Goal: Task Accomplishment & Management: Use online tool/utility

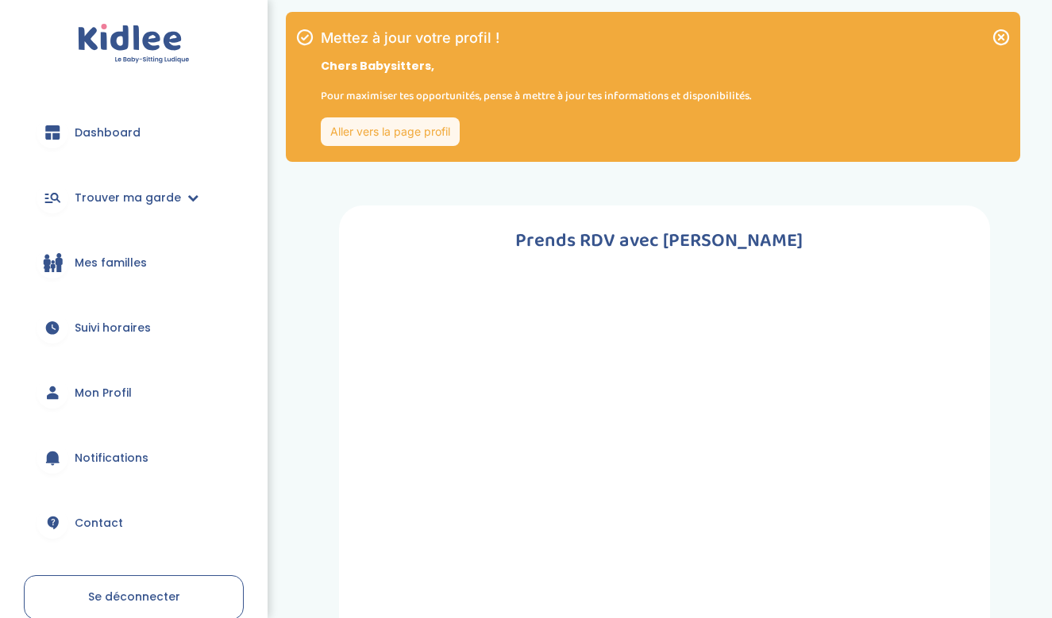
scroll to position [81, 0]
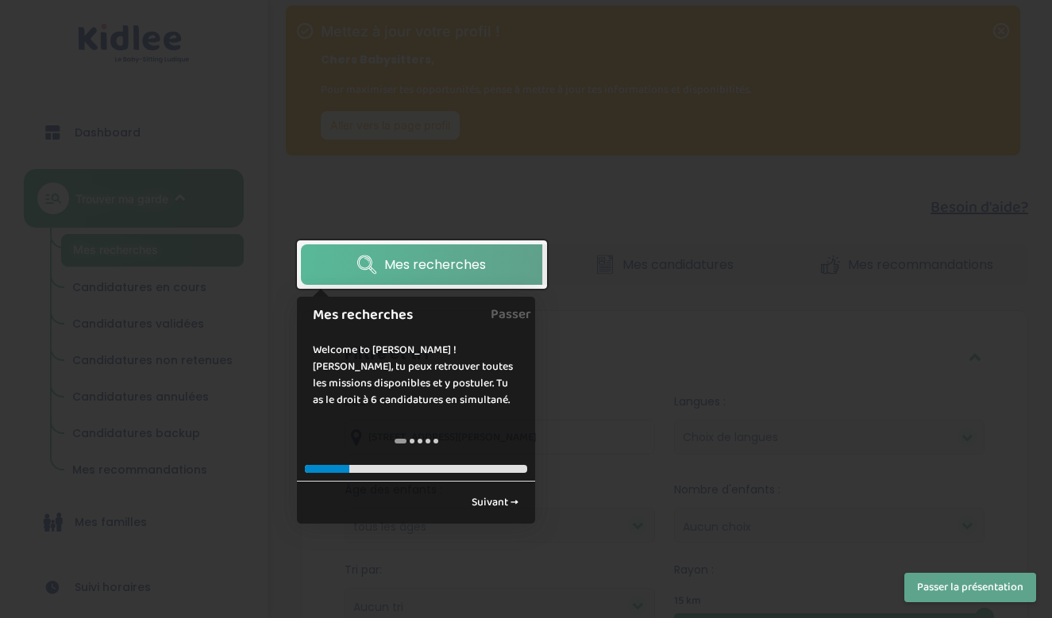
scroll to position [21, 0]
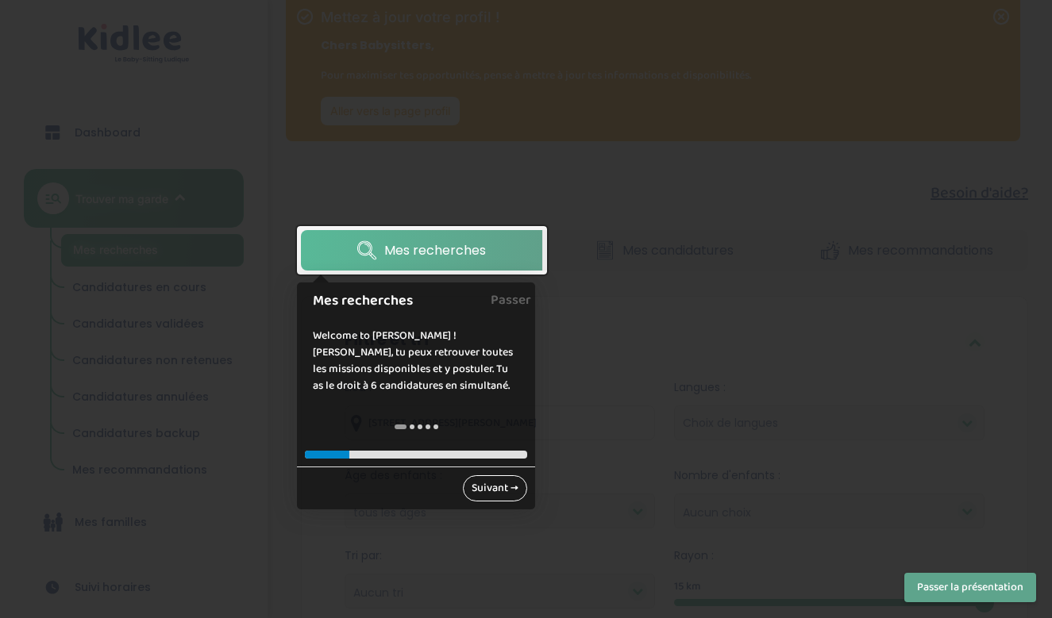
click at [491, 493] on link "Suivant →" at bounding box center [495, 489] width 64 height 26
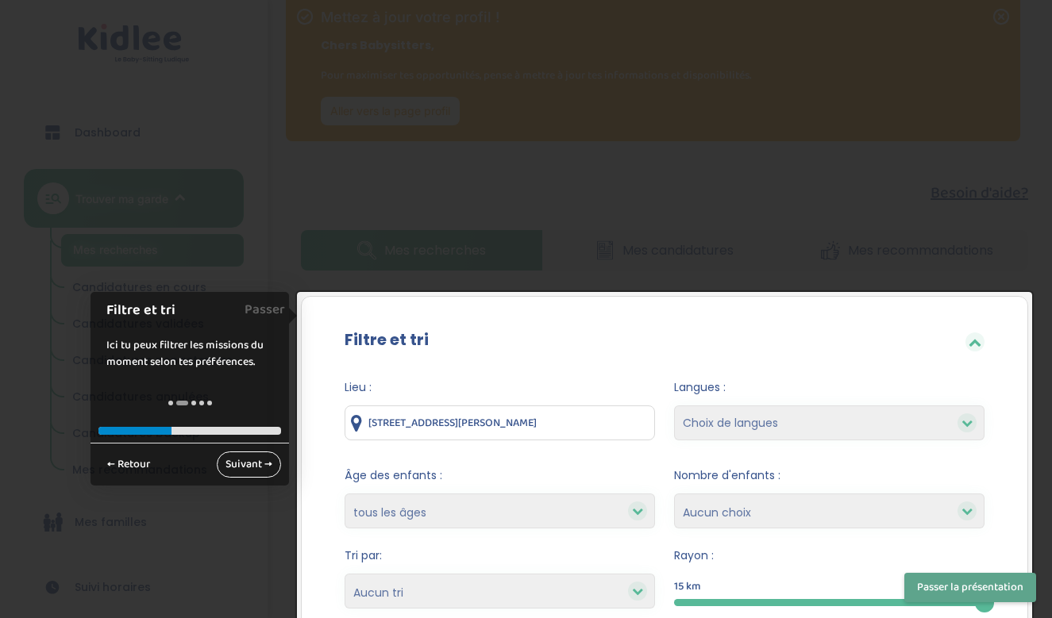
scroll to position [242, 0]
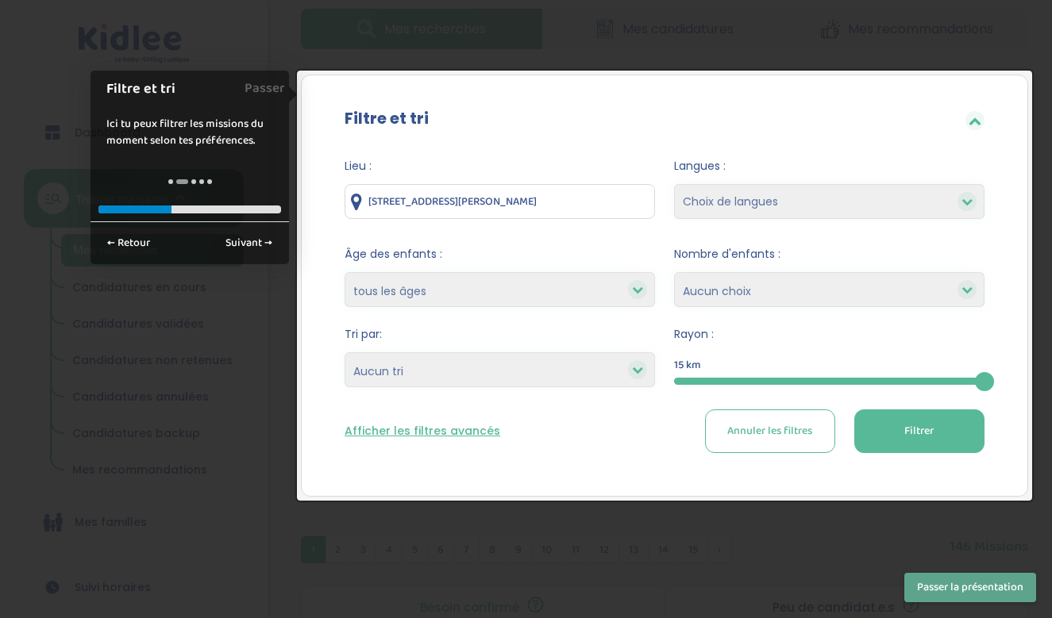
click at [749, 546] on div at bounding box center [526, 309] width 1052 height 618
click at [934, 582] on button "Passer la présentation" at bounding box center [970, 587] width 132 height 29
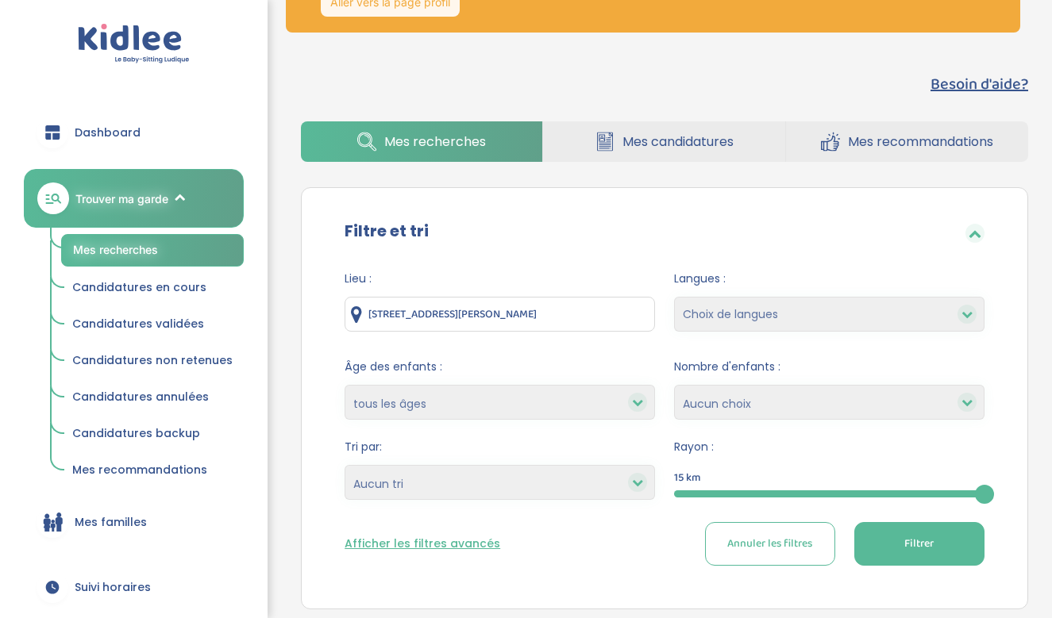
scroll to position [132, 0]
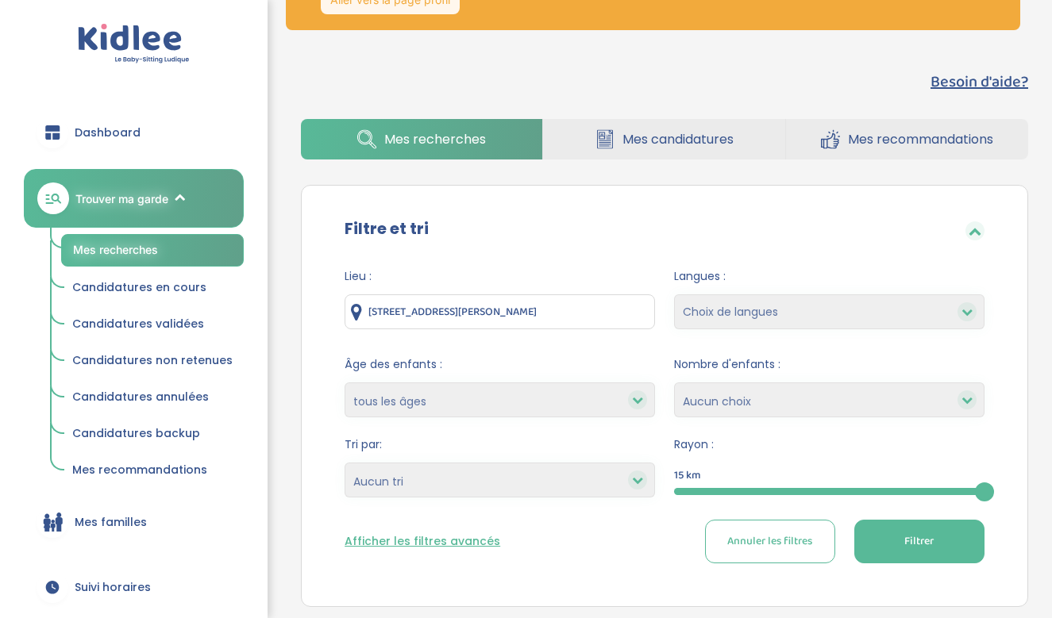
click at [793, 291] on div "Langues : Choix de langues Allemand Anglais Arabe Espagnol Grec Russe Français …" at bounding box center [829, 302] width 310 height 69
click at [791, 330] on div "Langues : Choix de langues Allemand Anglais Arabe Espagnol Grec Russe Français …" at bounding box center [829, 302] width 310 height 69
select select "12"
select select
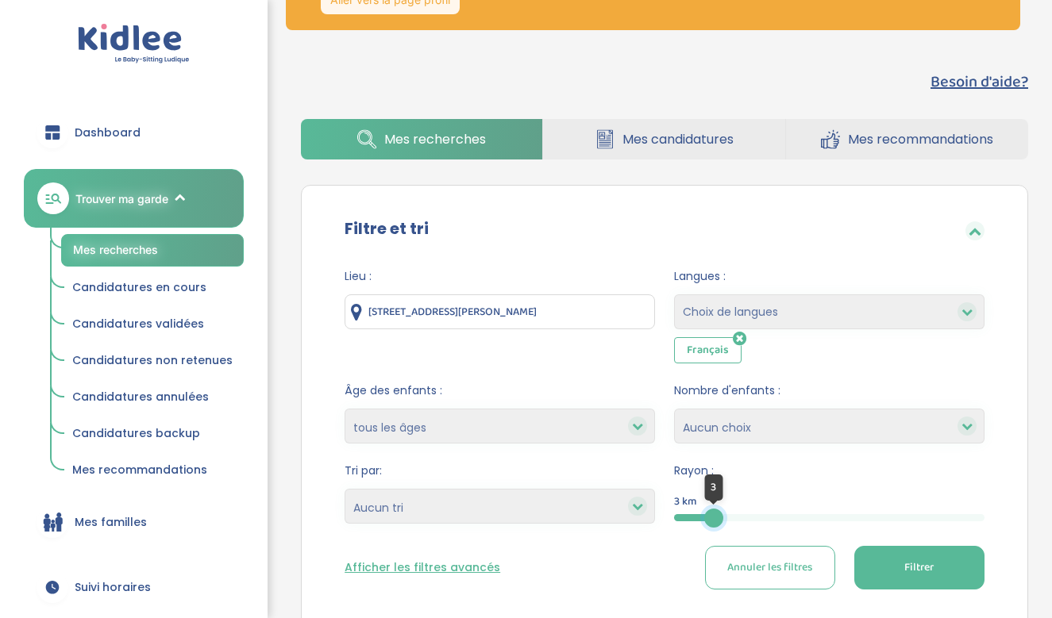
drag, startPoint x: 987, startPoint y: 520, endPoint x: 714, endPoint y: 515, distance: 273.1
click at [714, 515] on div at bounding box center [713, 518] width 19 height 19
click at [926, 561] on span "Filtrer" at bounding box center [918, 568] width 29 height 17
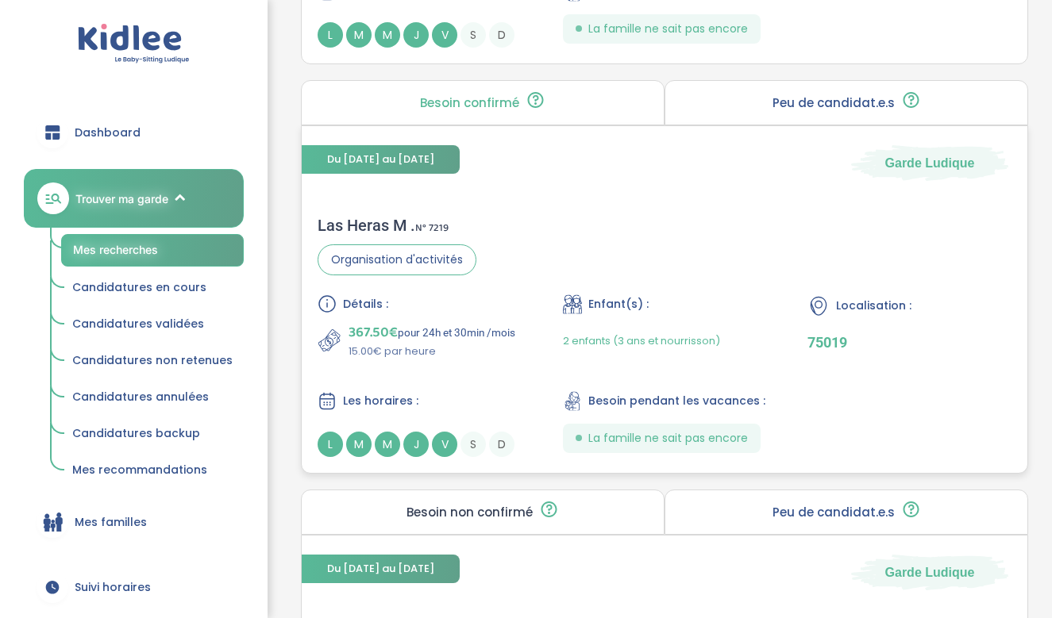
scroll to position [2413, 0]
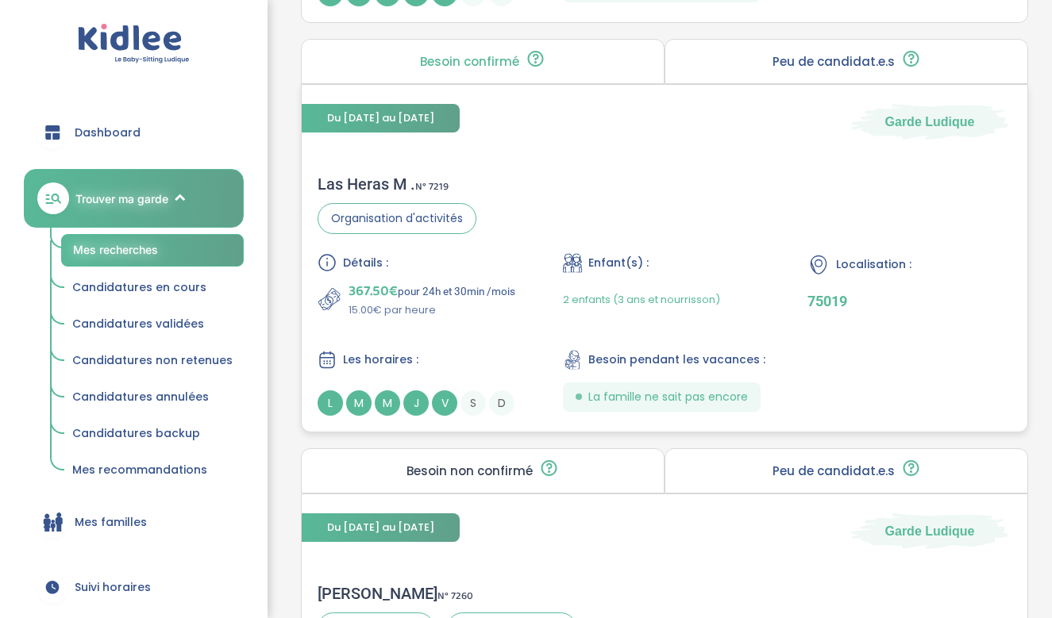
click at [722, 210] on div "Las Heras M . N° 7219 Organisation d'activités Détails : 367.50€ pour 24h et 30…" at bounding box center [665, 295] width 726 height 273
click at [513, 279] on div "Détails : 367.50€ pour 24h et 30min /mois 15.00€ par heure" at bounding box center [420, 285] width 204 height 65
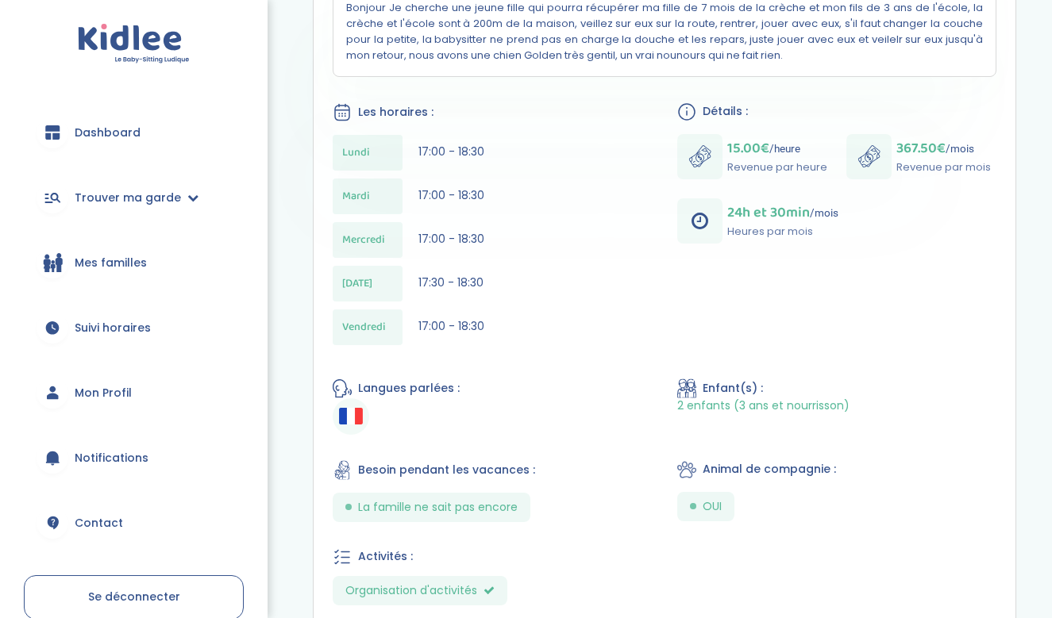
scroll to position [585, 0]
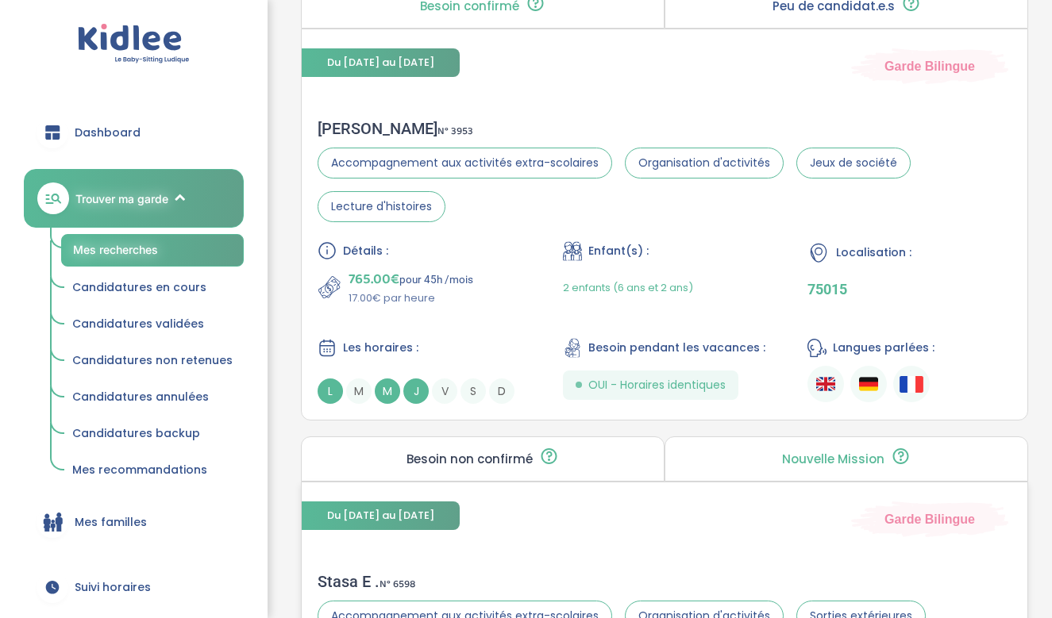
scroll to position [848, 0]
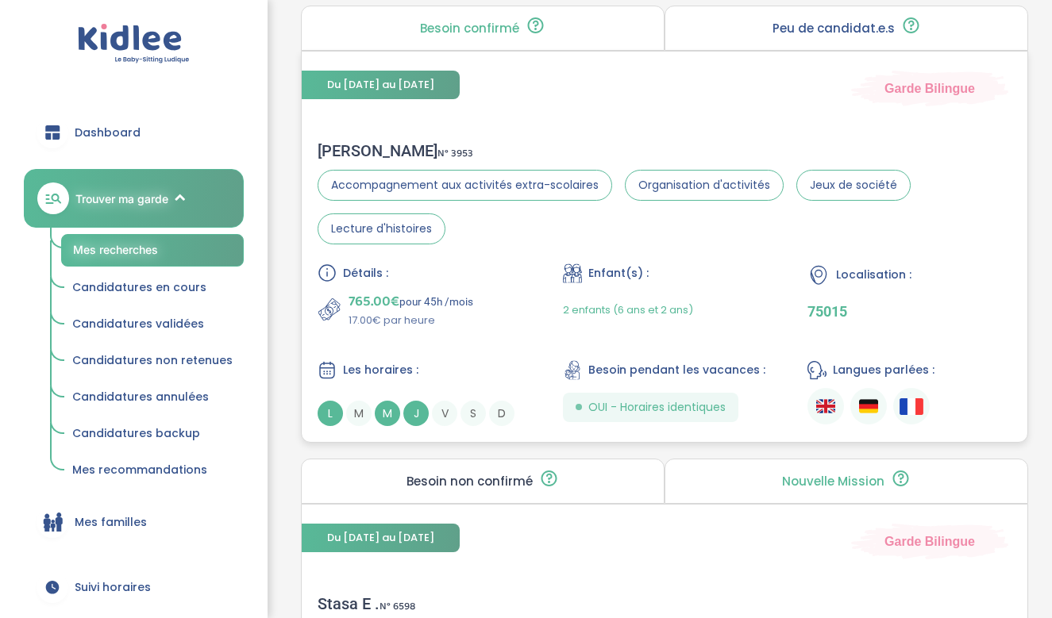
click at [707, 233] on section "Accompagnement aux activités extra-scolaires Organisation d'activités Jeux de s…" at bounding box center [665, 207] width 694 height 75
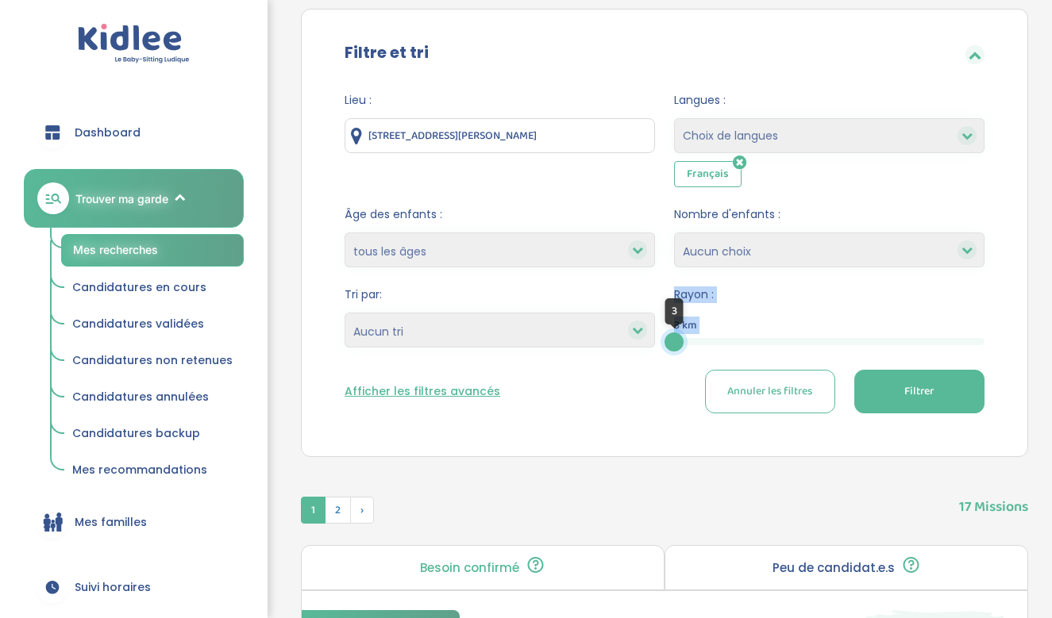
drag, startPoint x: 676, startPoint y: 342, endPoint x: 660, endPoint y: 342, distance: 16.7
click at [660, 342] on form "Lieu : [STREET_ADDRESS][PERSON_NAME] Langues : Choix de langues Allemand Anglai…" at bounding box center [665, 253] width 640 height 322
click at [660, 373] on div "Afficher les filtres avancés Annuler les filtres Filtrer" at bounding box center [665, 392] width 640 height 44
drag, startPoint x: 675, startPoint y: 341, endPoint x: 754, endPoint y: 337, distance: 79.5
click at [754, 337] on div at bounding box center [744, 342] width 19 height 19
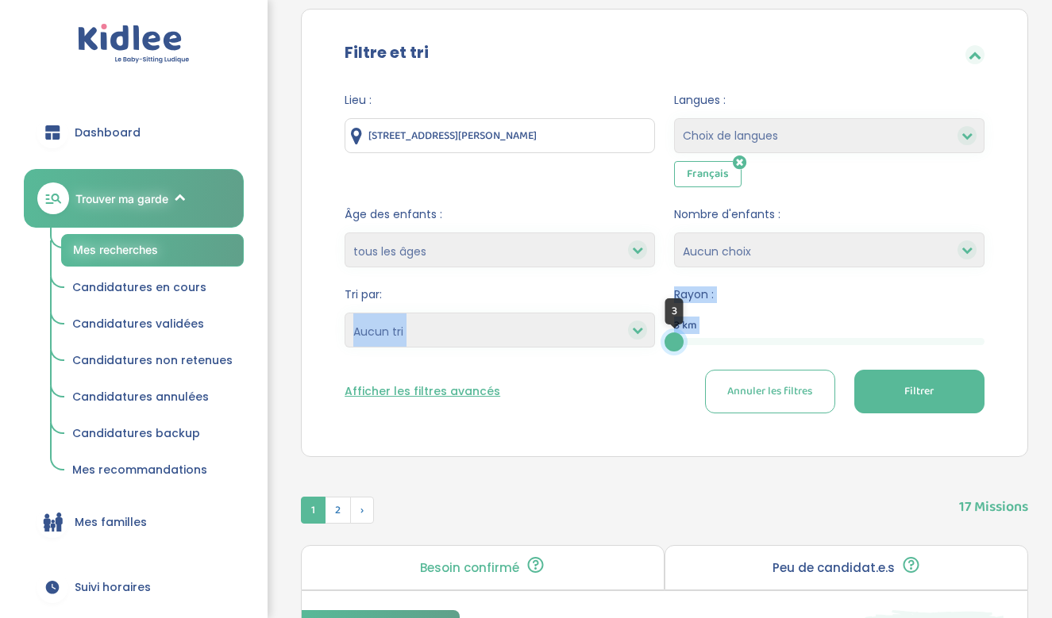
drag, startPoint x: 778, startPoint y: 337, endPoint x: 655, endPoint y: 340, distance: 123.1
click at [655, 340] on form "Lieu : [STREET_ADDRESS][PERSON_NAME] Langues : Choix de langues Allemand Anglai…" at bounding box center [665, 253] width 640 height 322
click at [677, 390] on div "Afficher les filtres avancés Annuler les filtres Filtrer" at bounding box center [665, 392] width 640 height 44
click at [910, 396] on span "Filtrer" at bounding box center [918, 391] width 29 height 17
